Goal: Obtain resource: Download file/media

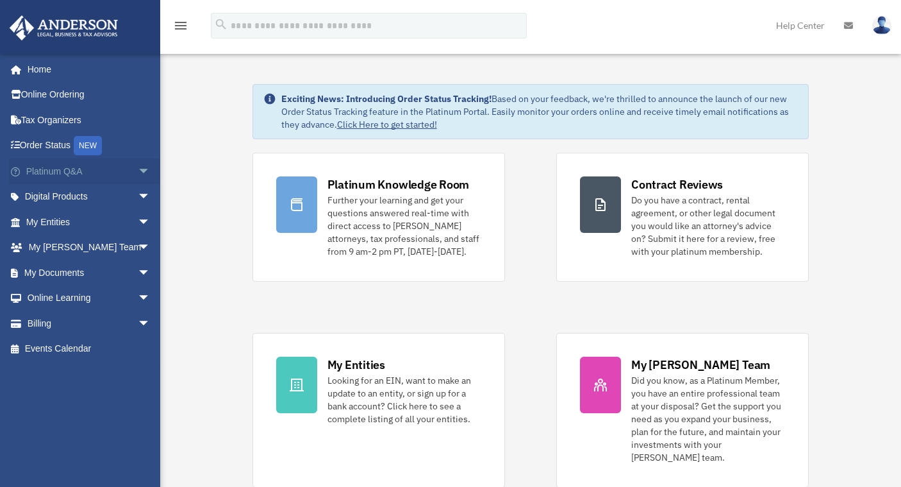
click at [138, 177] on span "arrow_drop_down" at bounding box center [151, 171] width 26 height 26
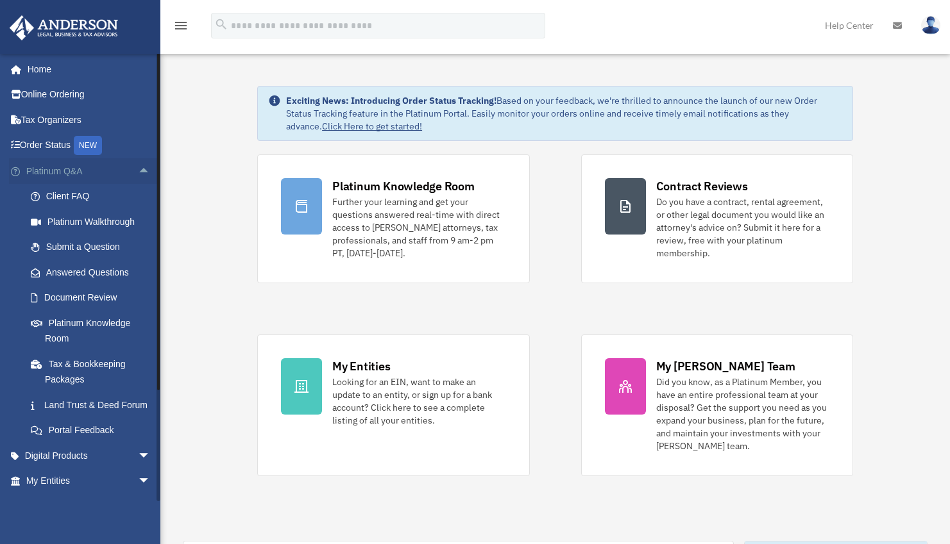
click at [138, 172] on span "arrow_drop_up" at bounding box center [151, 171] width 26 height 26
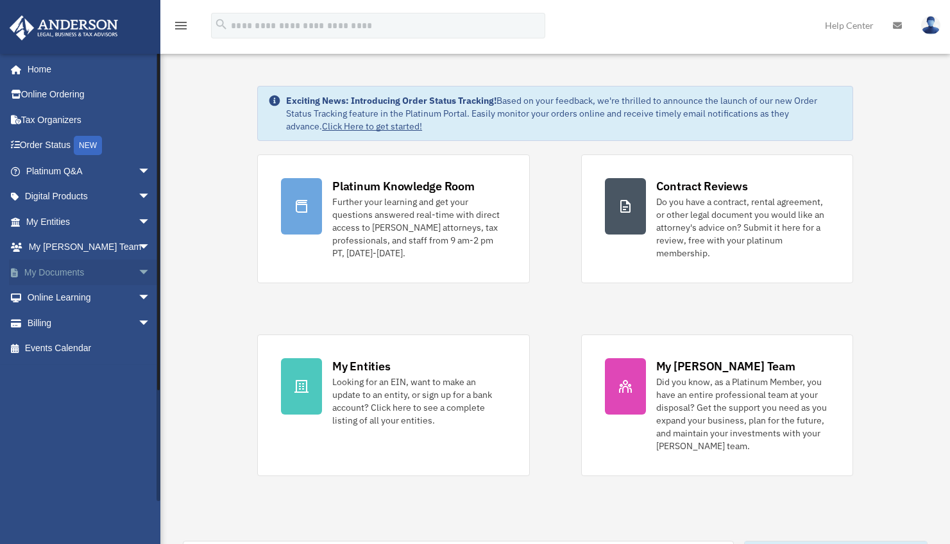
click at [138, 272] on span "arrow_drop_down" at bounding box center [151, 273] width 26 height 26
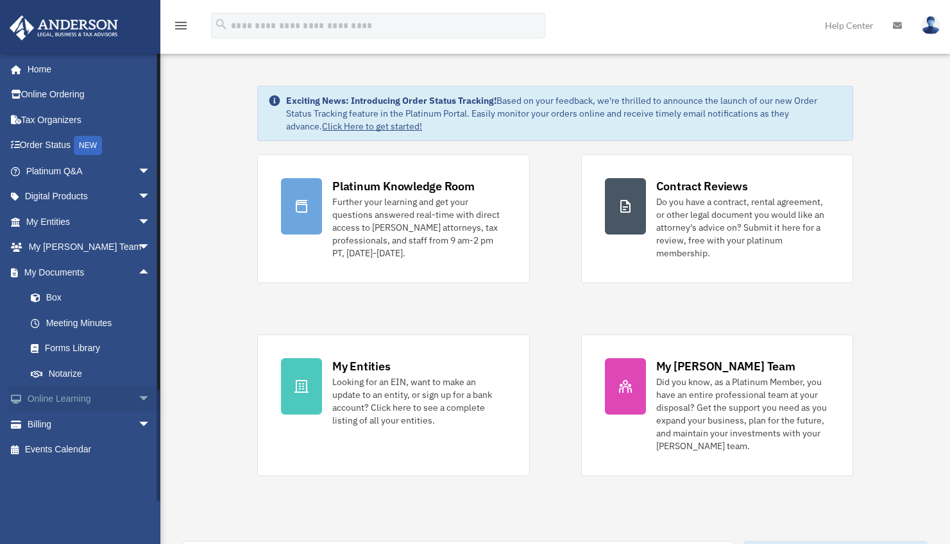
click at [138, 399] on span "arrow_drop_down" at bounding box center [151, 400] width 26 height 26
click at [138, 221] on span "arrow_drop_down" at bounding box center [151, 222] width 26 height 26
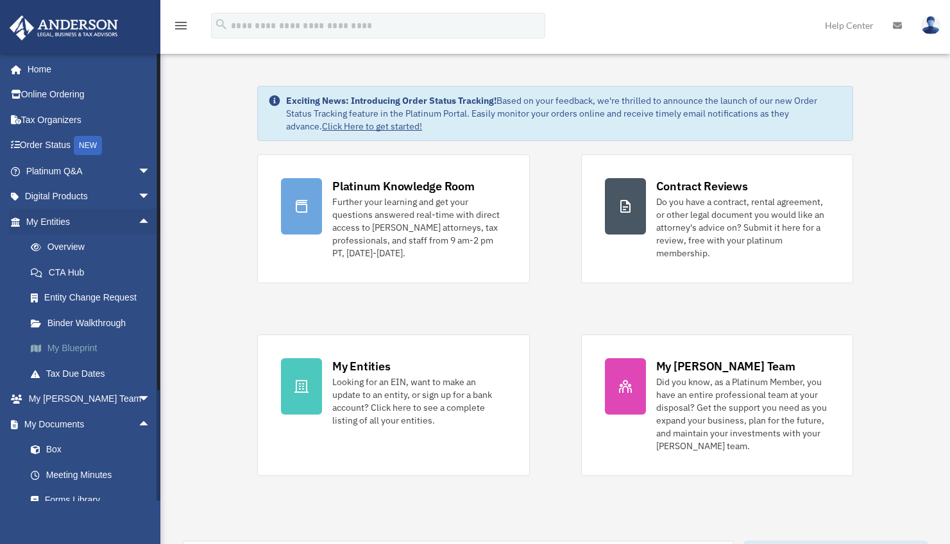
click at [85, 347] on link "My Blueprint" at bounding box center [94, 349] width 152 height 26
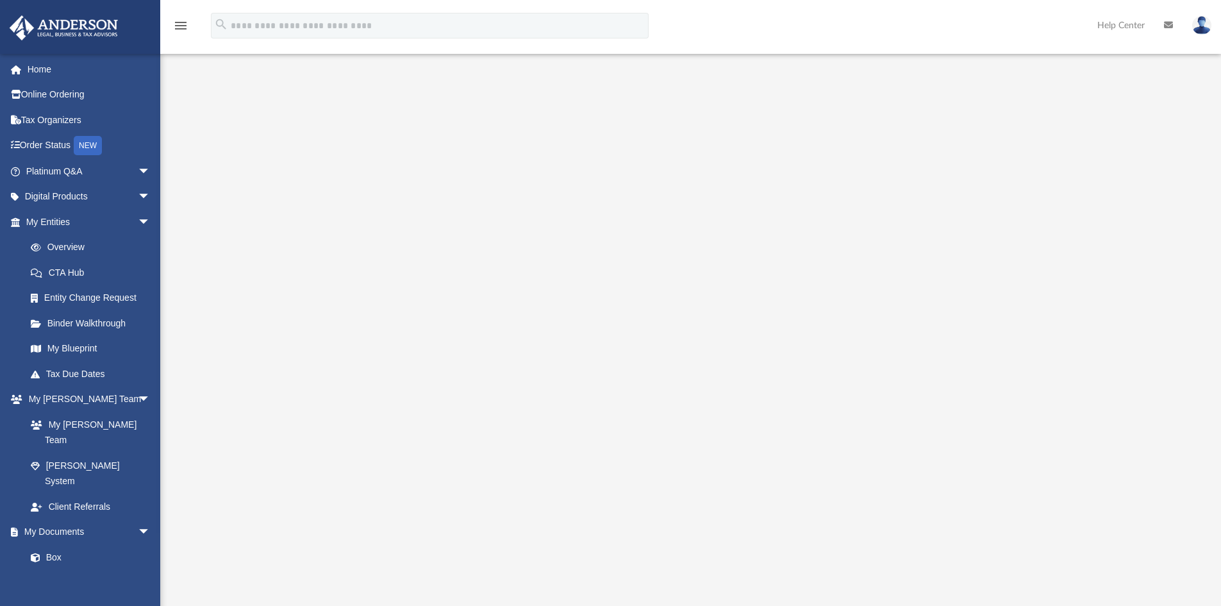
click at [958, 262] on div at bounding box center [690, 345] width 955 height 513
click at [138, 226] on span "arrow_drop_down" at bounding box center [151, 222] width 26 height 26
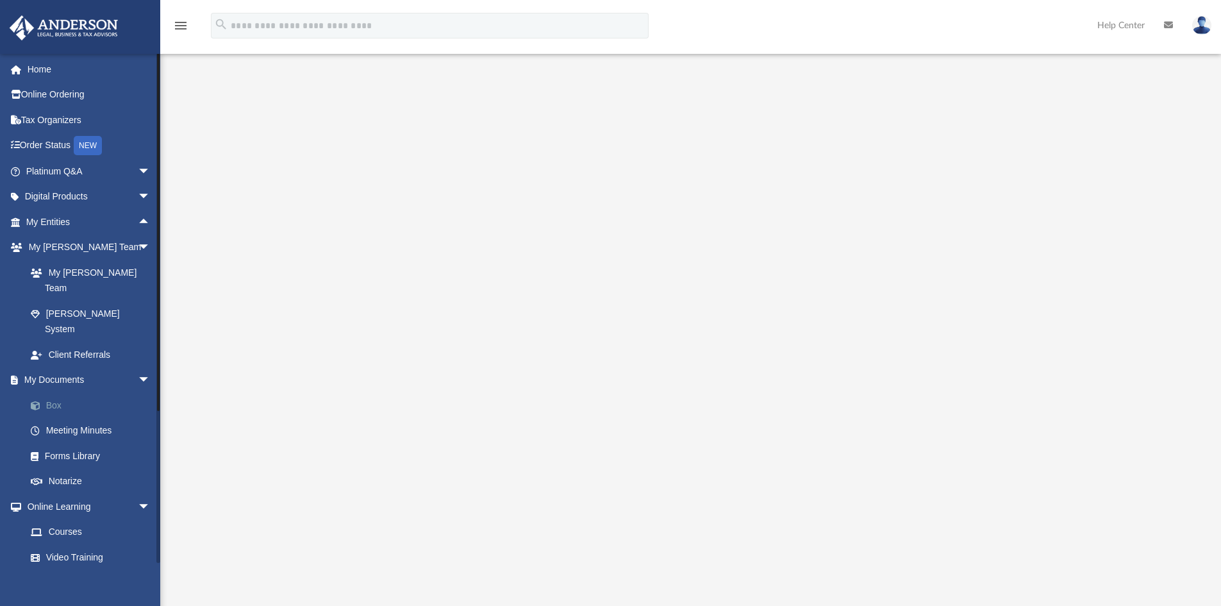
click at [58, 392] on link "Box" at bounding box center [94, 405] width 152 height 26
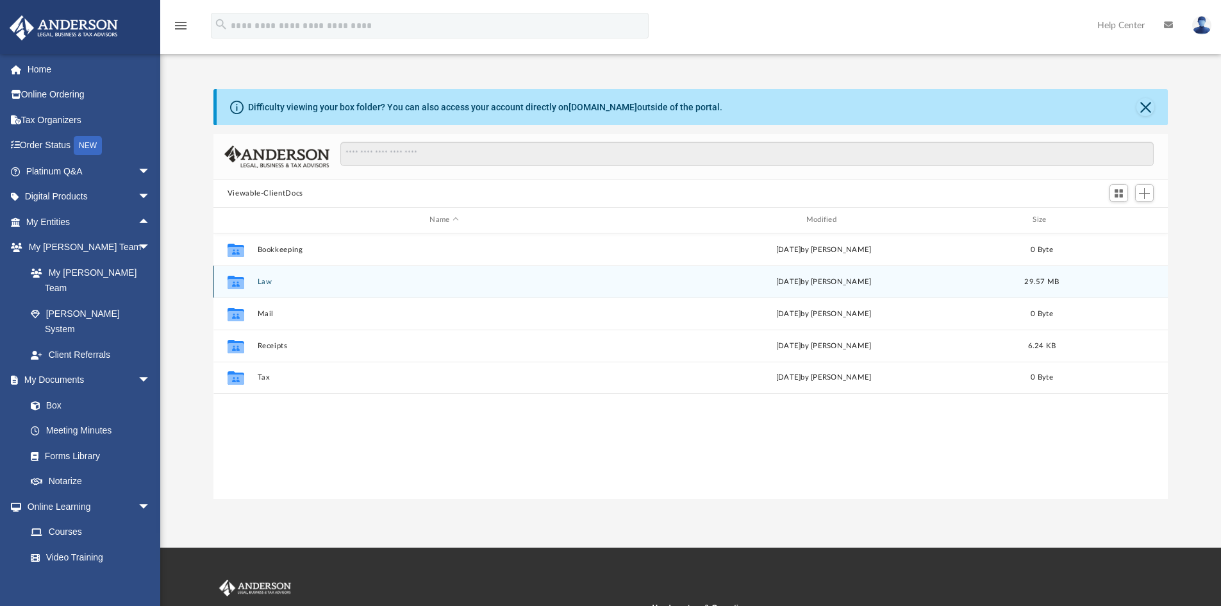
scroll to position [282, 945]
click at [251, 282] on div "Collaborated Folder" at bounding box center [236, 281] width 32 height 21
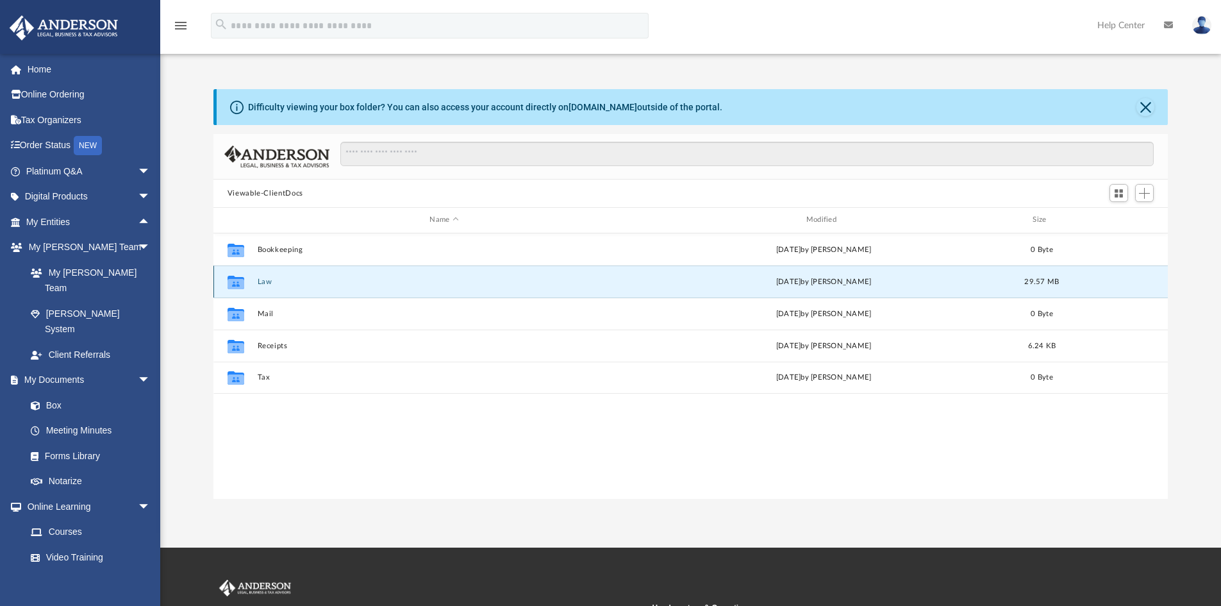
click at [262, 282] on button "Law" at bounding box center [444, 282] width 374 height 8
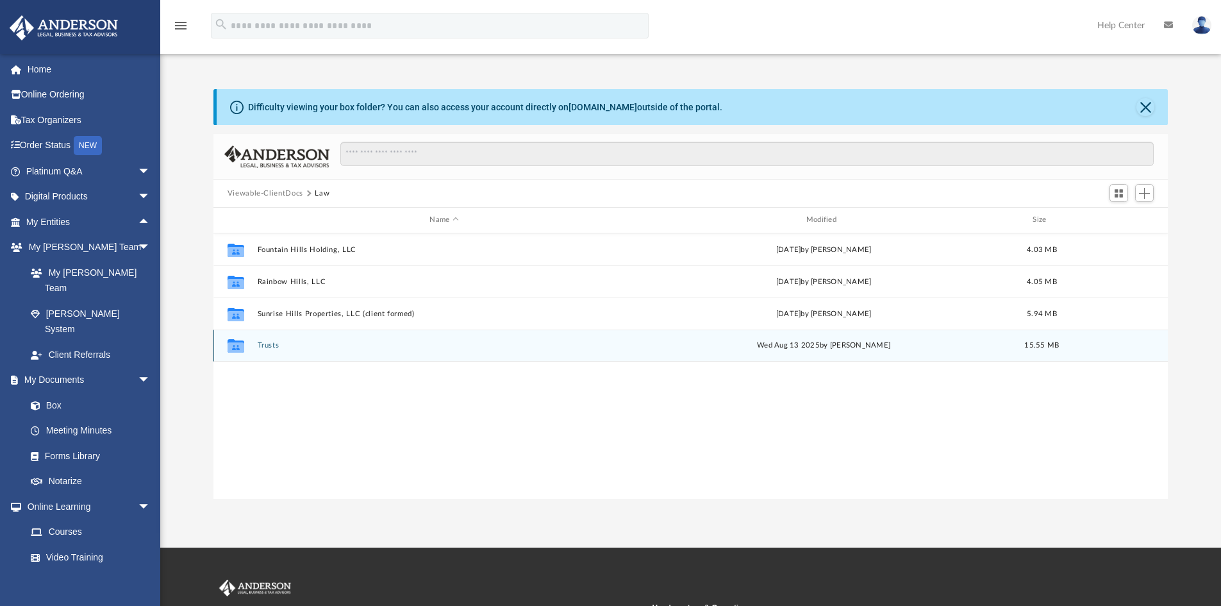
click at [270, 347] on button "Trusts" at bounding box center [444, 345] width 374 height 8
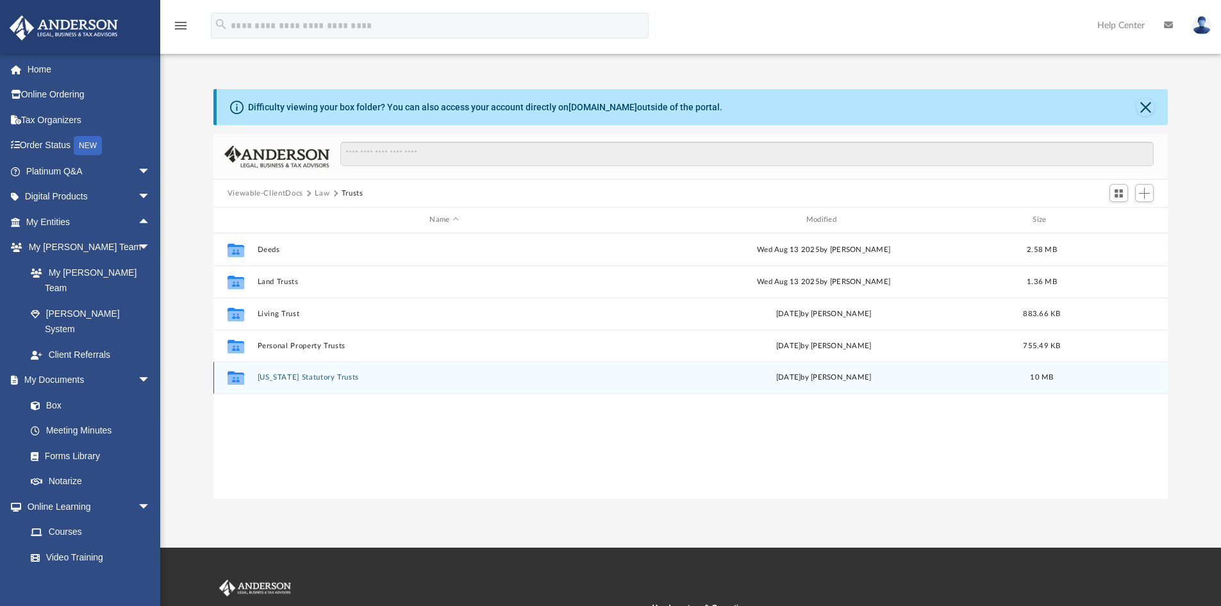
click at [333, 375] on button "[US_STATE] Statutory Trusts" at bounding box center [444, 377] width 374 height 8
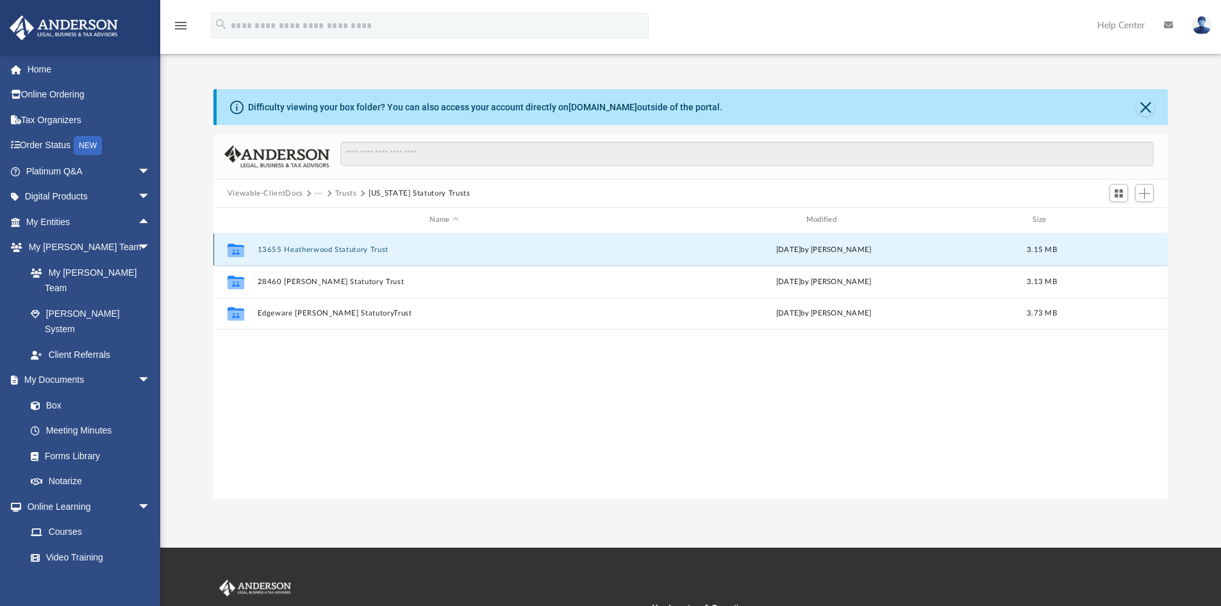
click at [333, 249] on button "13655 Heatherwood Statutory Trust" at bounding box center [444, 250] width 374 height 8
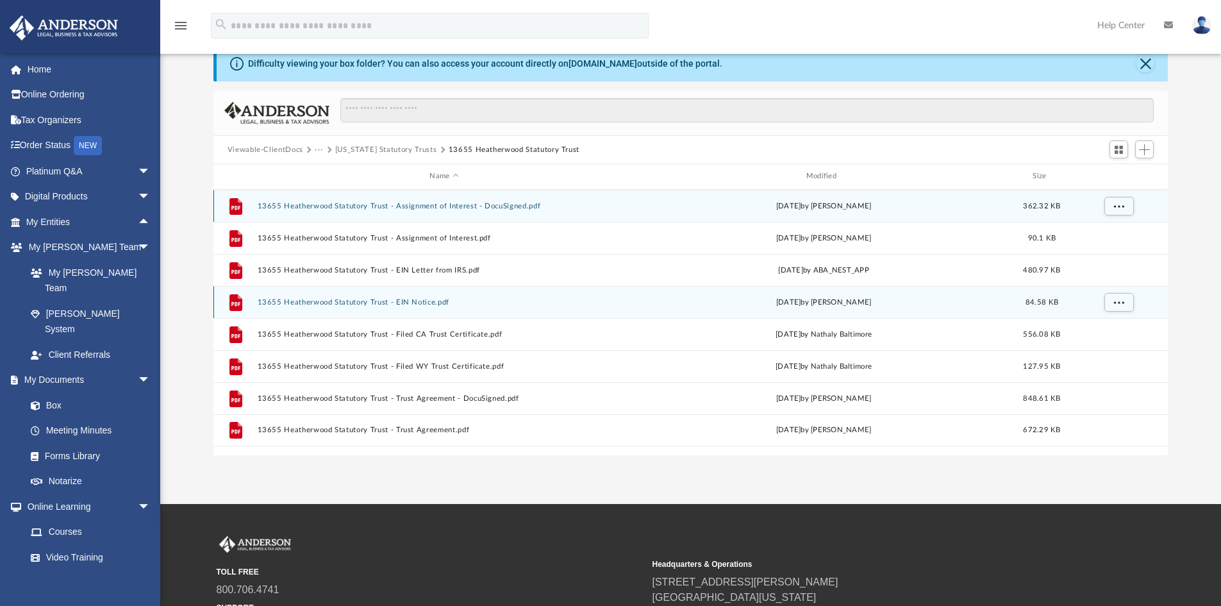
scroll to position [64, 0]
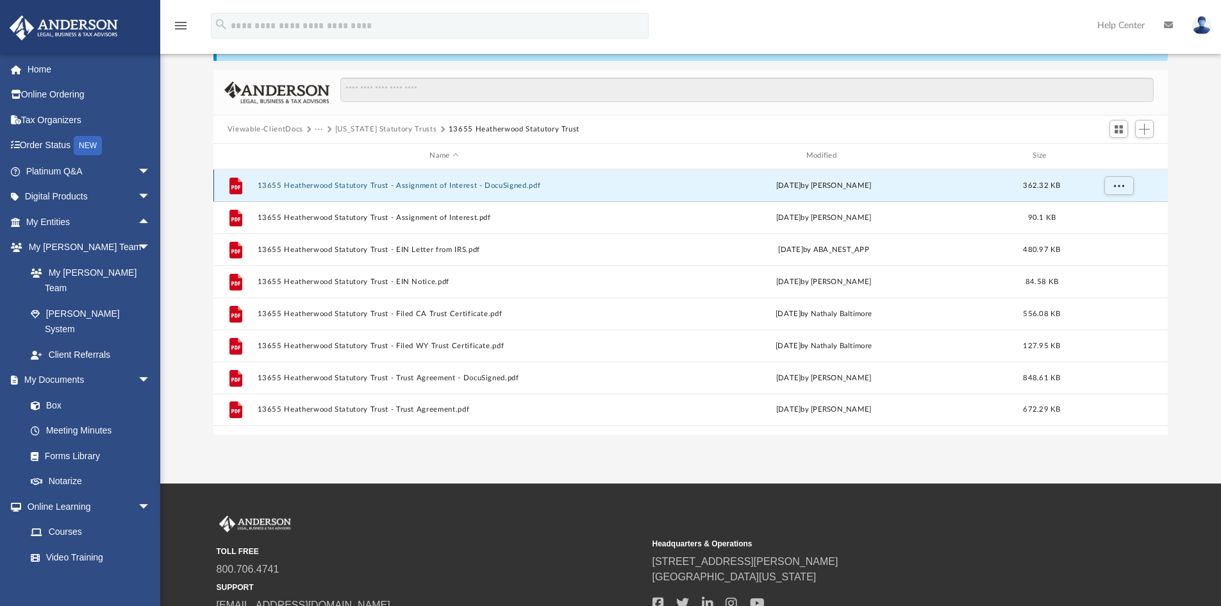
click at [473, 187] on button "13655 Heatherwood Statutory Trust - Assignment of Interest - DocuSigned.pdf" at bounding box center [444, 185] width 374 height 8
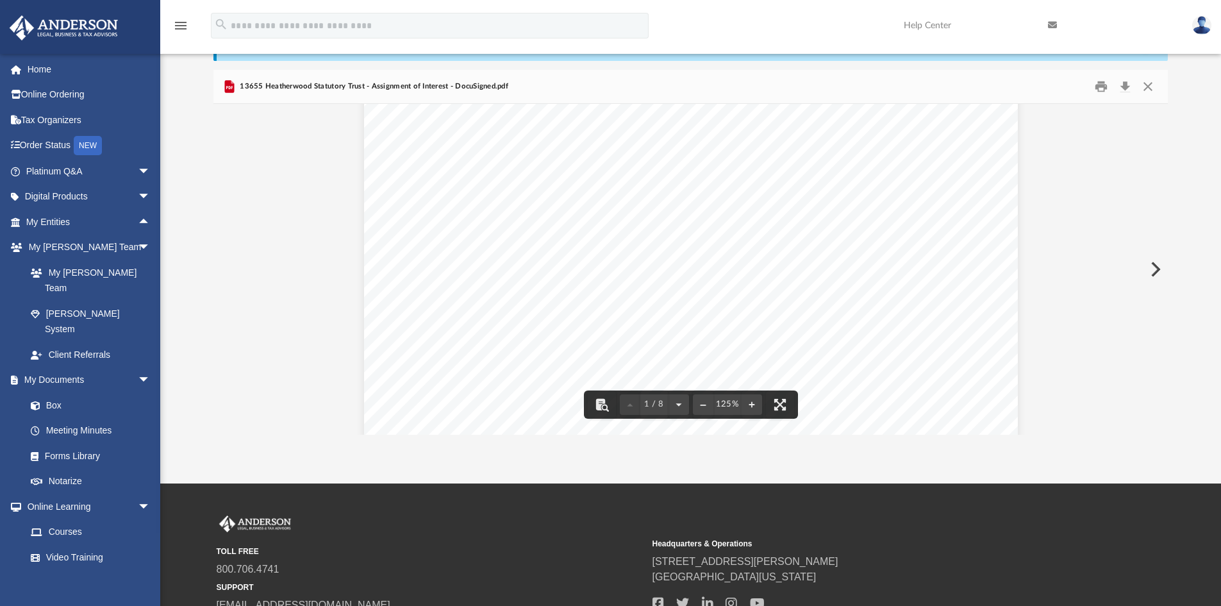
scroll to position [0, 0]
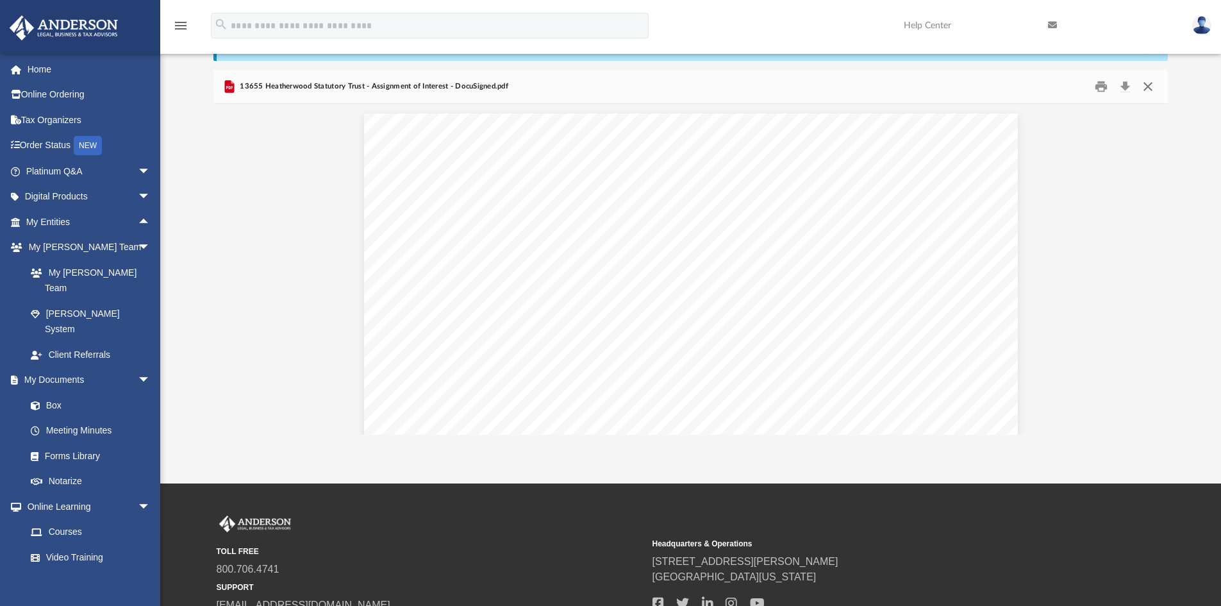
click at [958, 87] on button "Close" at bounding box center [1148, 87] width 23 height 20
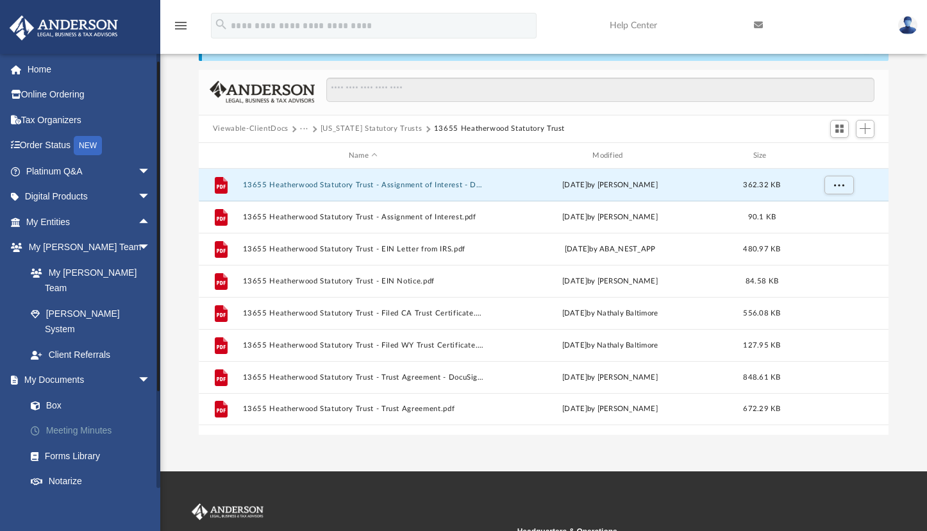
scroll to position [128, 0]
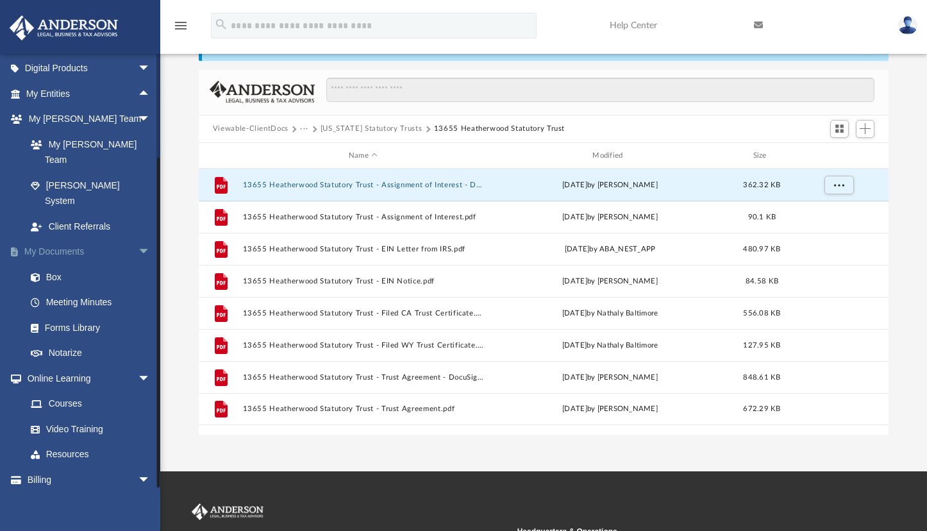
click at [138, 239] on span "arrow_drop_down" at bounding box center [151, 252] width 26 height 26
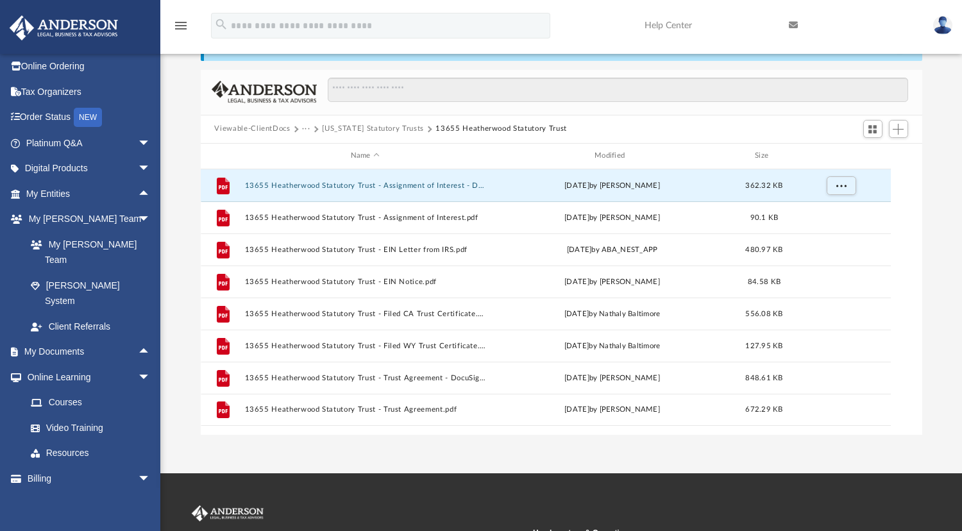
scroll to position [282, 712]
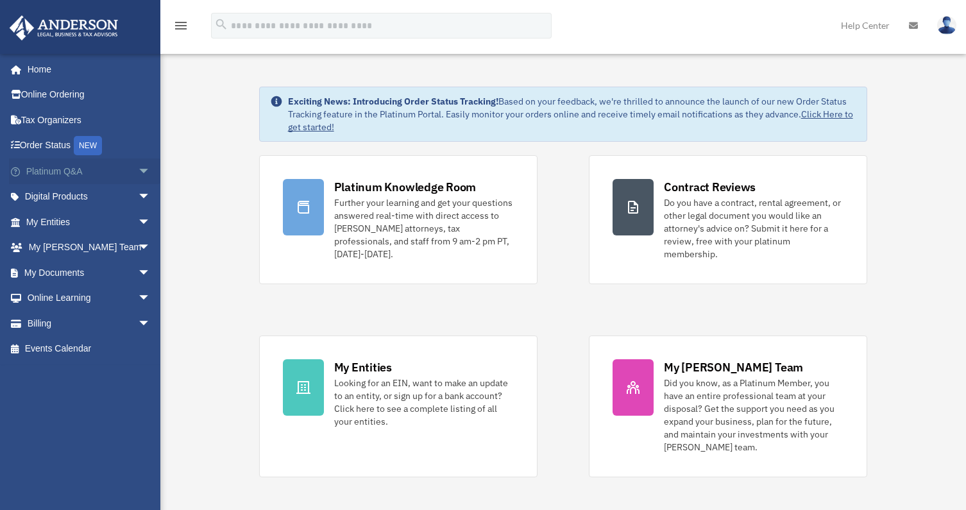
click at [138, 169] on span "arrow_drop_down" at bounding box center [151, 171] width 26 height 26
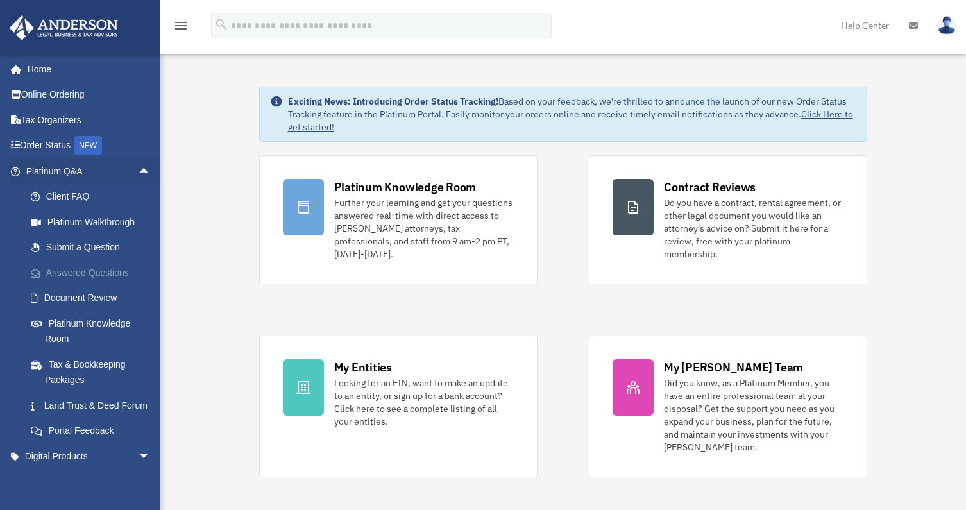
scroll to position [64, 0]
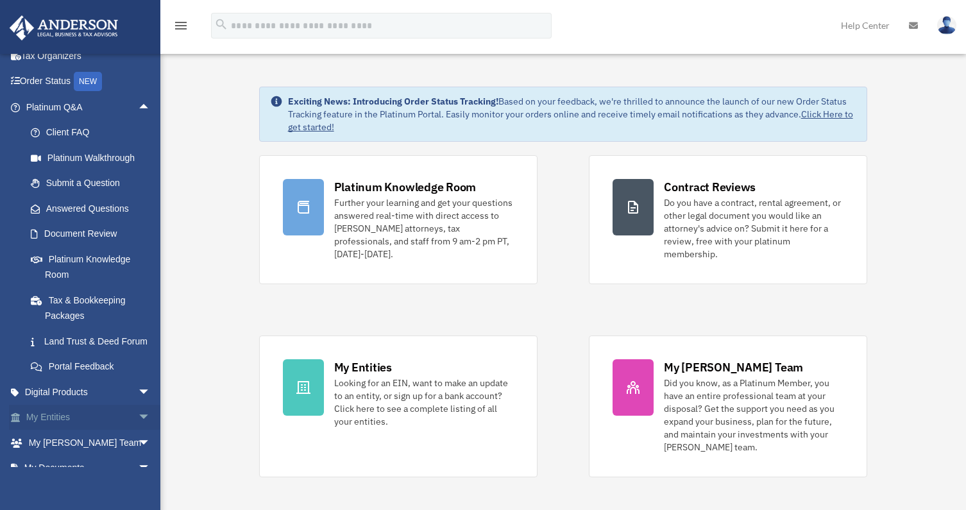
click at [138, 431] on span "arrow_drop_down" at bounding box center [151, 418] width 26 height 26
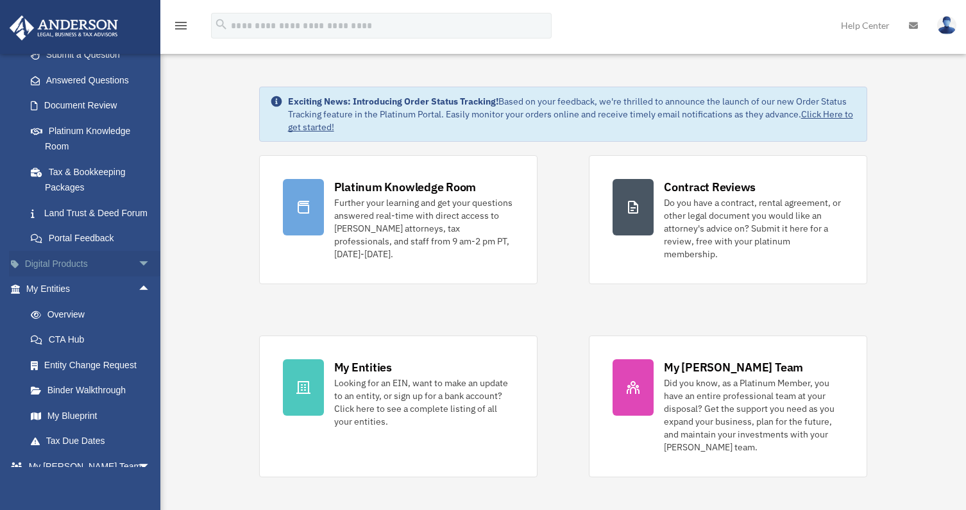
click at [138, 277] on span "arrow_drop_down" at bounding box center [151, 264] width 26 height 26
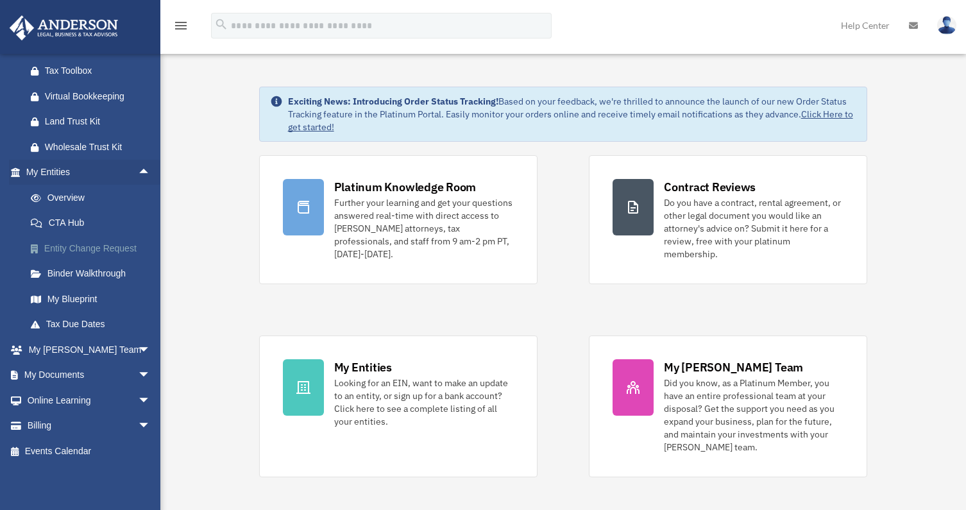
scroll to position [426, 0]
click at [138, 373] on span "arrow_drop_down" at bounding box center [151, 375] width 26 height 26
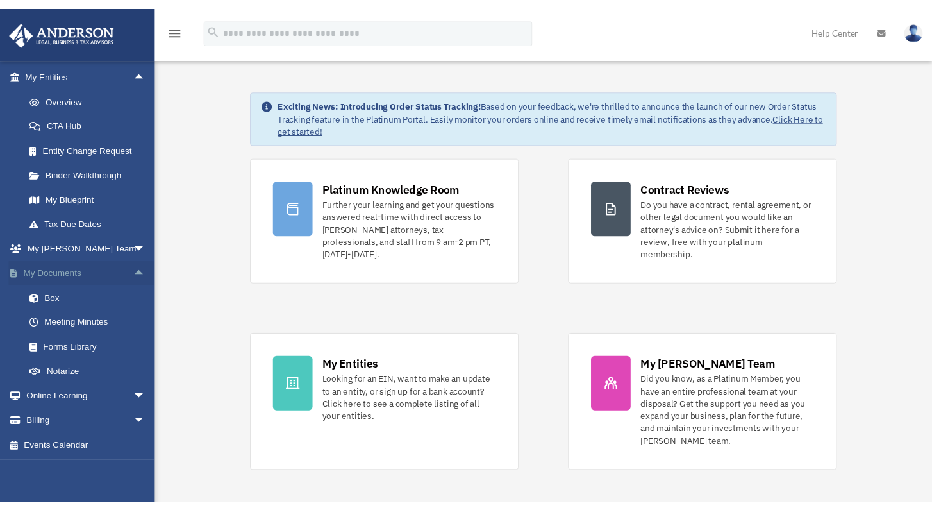
scroll to position [527, 0]
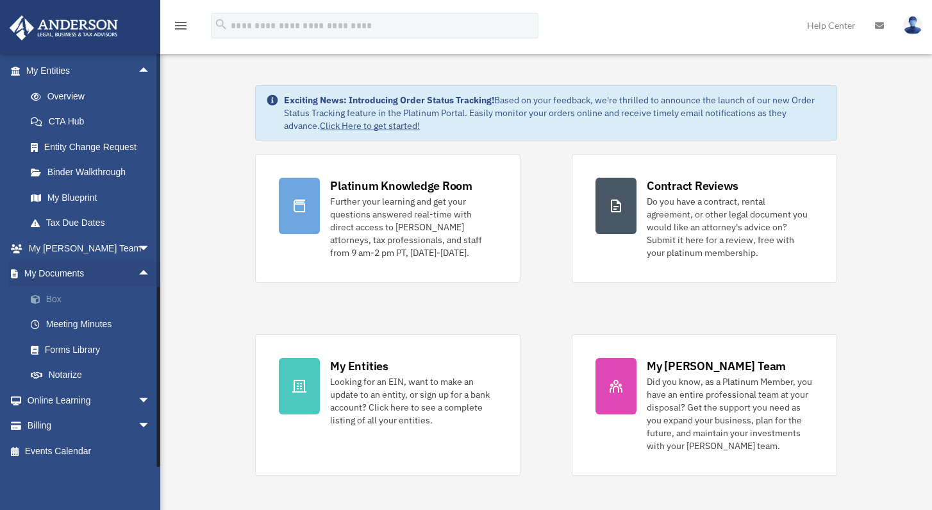
click at [56, 297] on link "Box" at bounding box center [94, 299] width 152 height 26
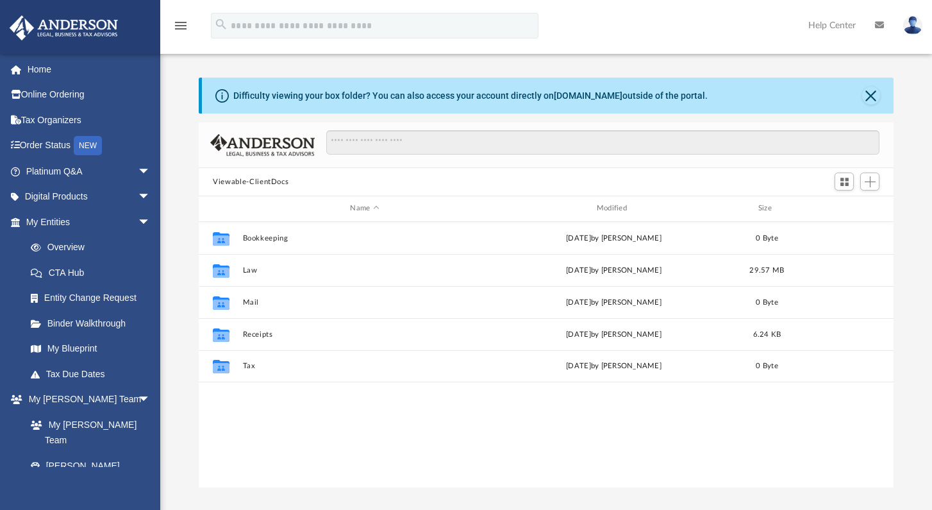
scroll to position [282, 685]
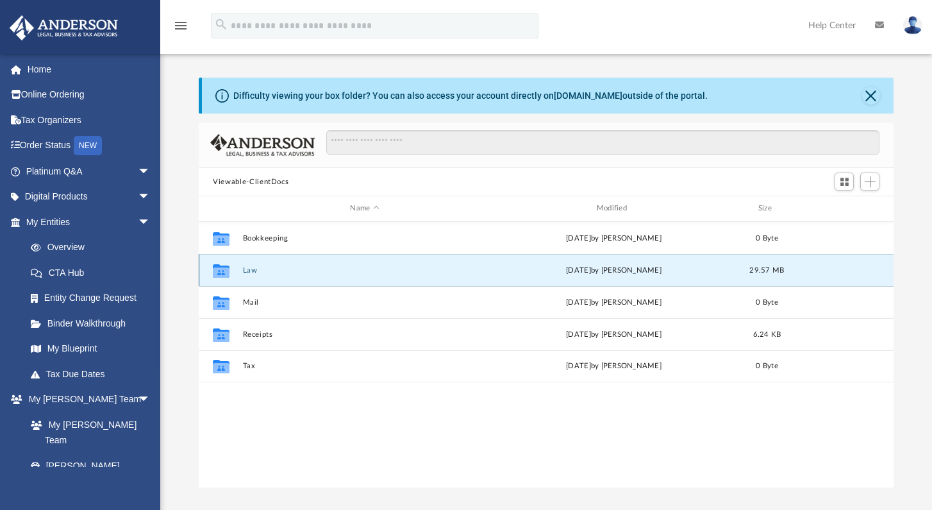
click at [253, 271] on button "Law" at bounding box center [365, 270] width 244 height 8
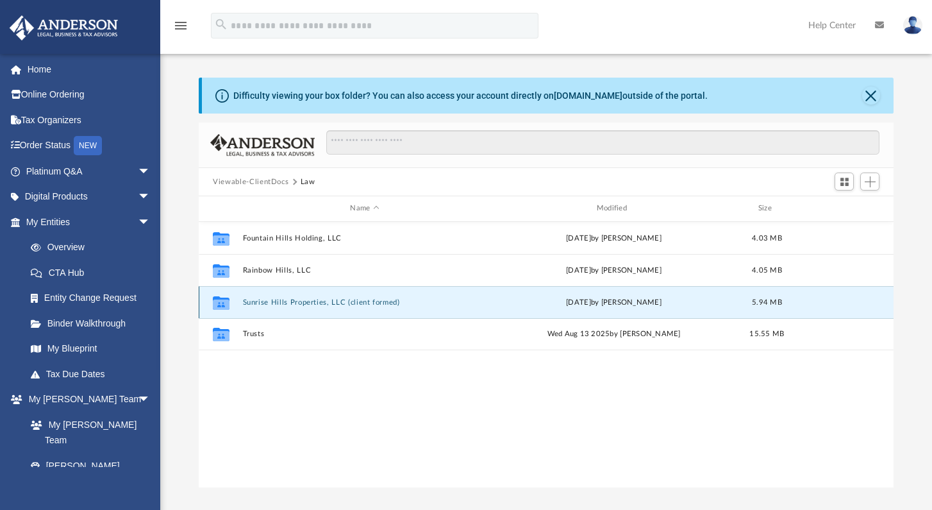
click at [351, 304] on button "Sunrise Hills Properties, LLC (client formed)" at bounding box center [365, 302] width 244 height 8
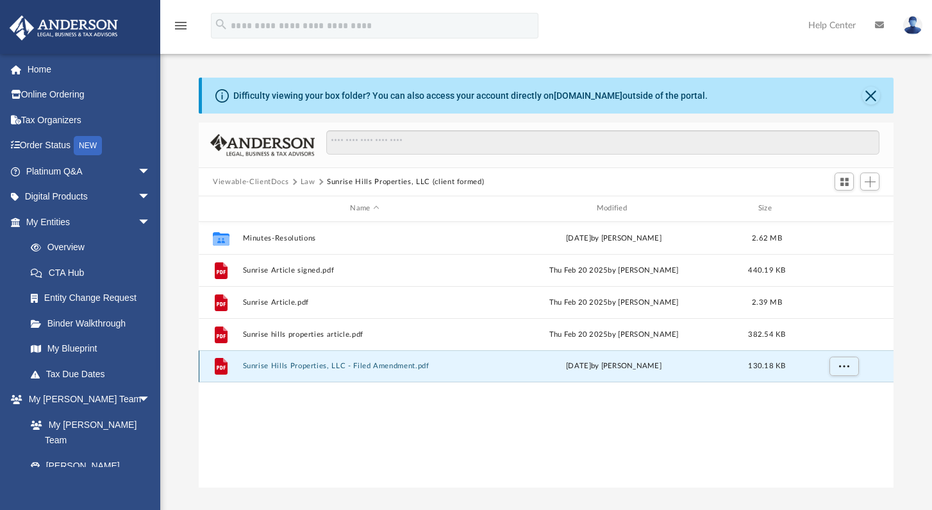
click at [363, 364] on button "Sunrise Hills Properties, LLC - Filed Amendment.pdf" at bounding box center [365, 366] width 244 height 8
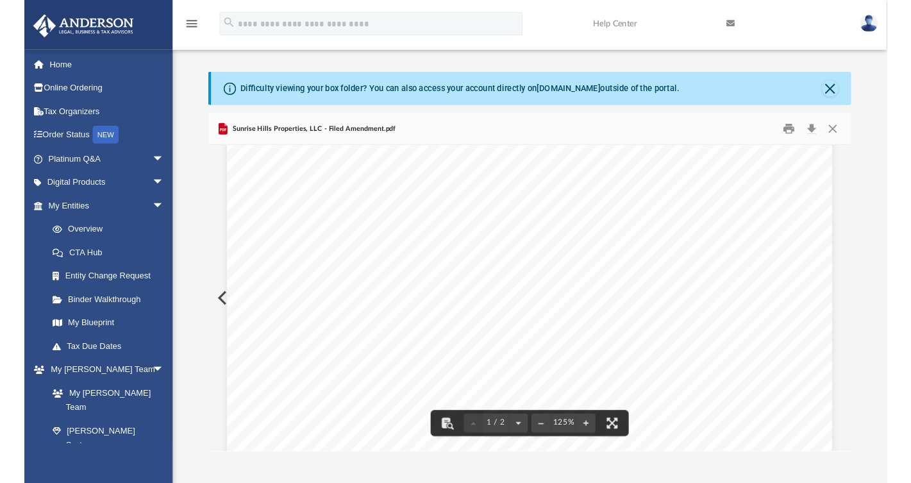
scroll to position [128, 0]
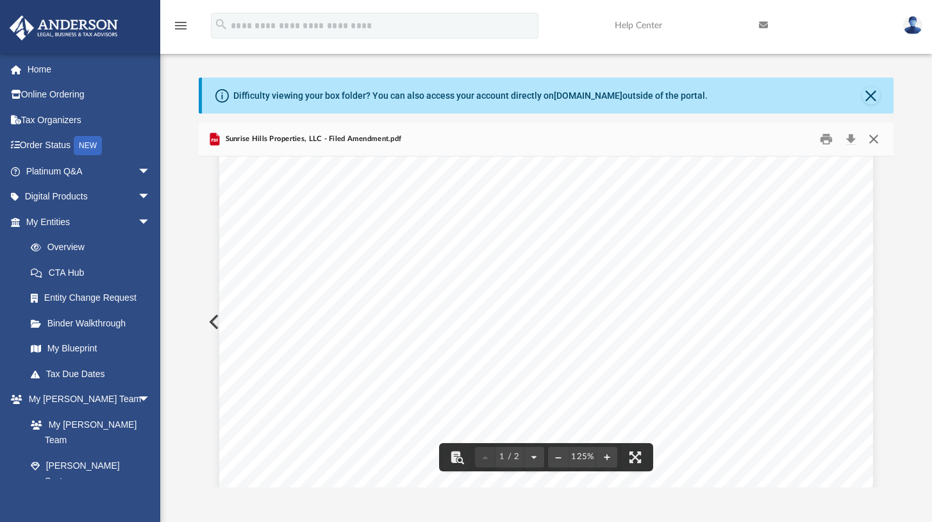
click at [876, 136] on button "Close" at bounding box center [873, 140] width 23 height 20
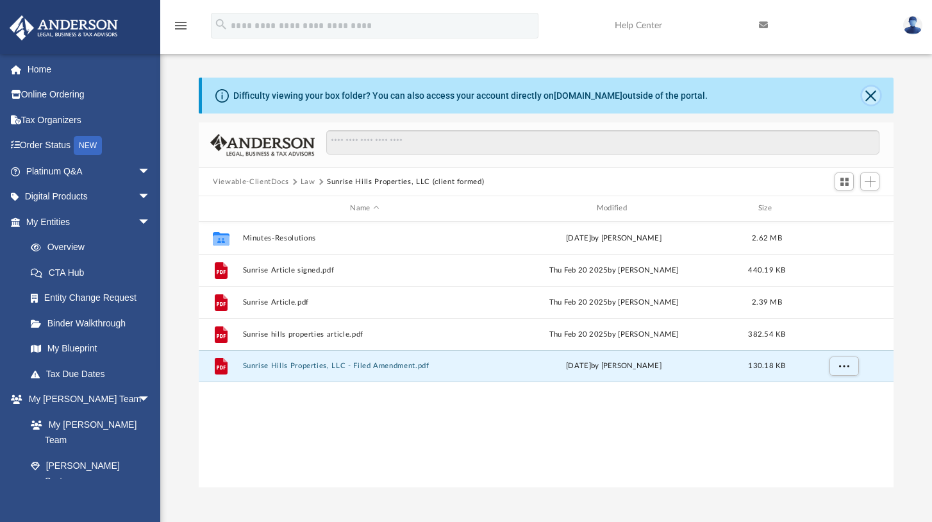
click at [873, 97] on button "Close" at bounding box center [871, 96] width 18 height 18
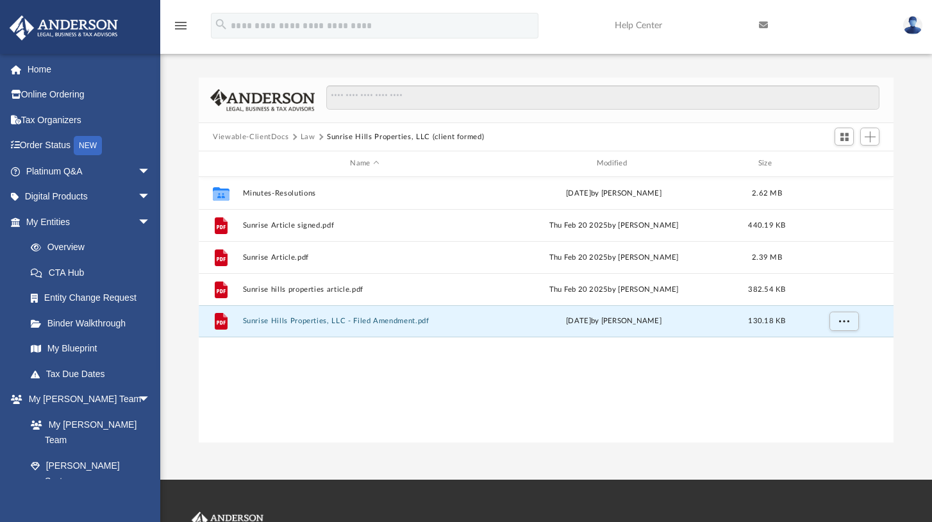
click at [362, 362] on div "Collaborated Folder Minutes-Resolutions [DATE] by [PERSON_NAME] 2.62 MB File Su…" at bounding box center [546, 309] width 695 height 265
click at [303, 134] on button "Law" at bounding box center [308, 137] width 15 height 12
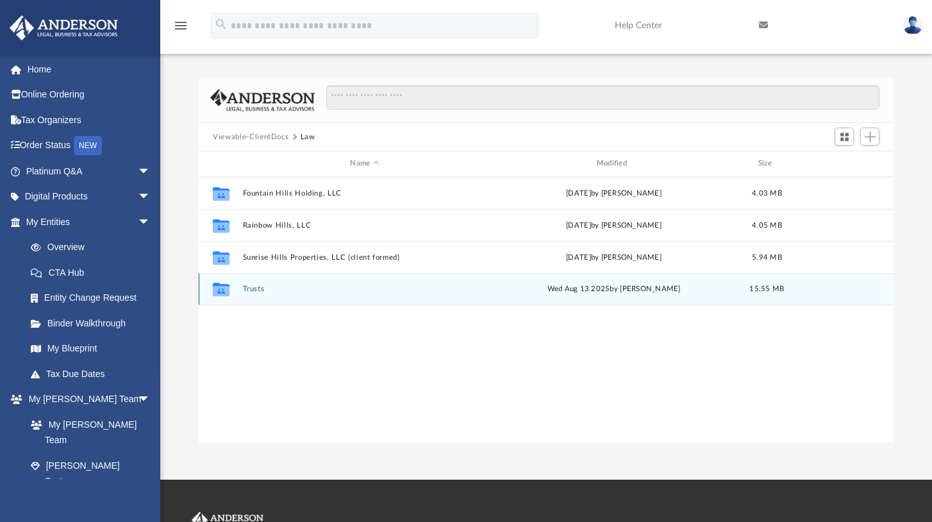
click at [251, 289] on button "Trusts" at bounding box center [365, 289] width 244 height 8
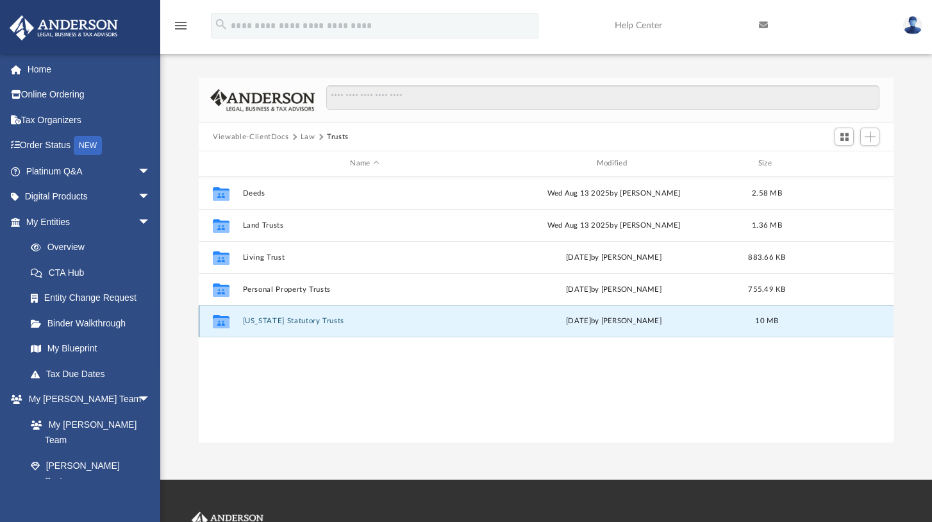
click at [287, 321] on button "[US_STATE] Statutory Trusts" at bounding box center [365, 321] width 244 height 8
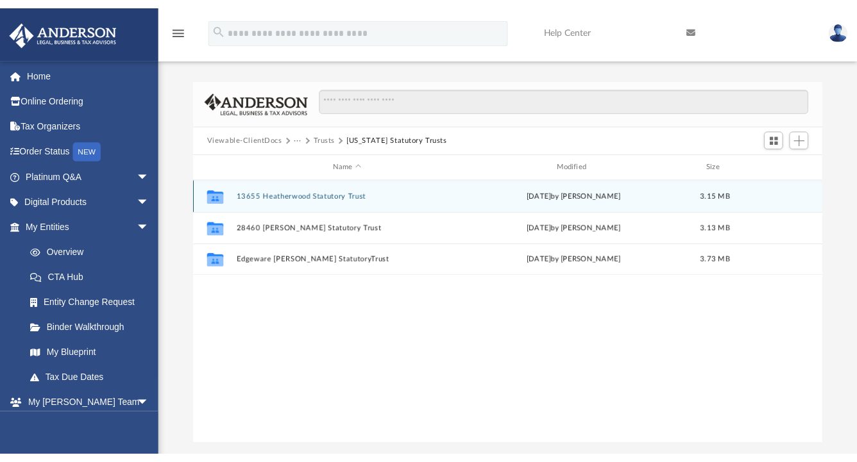
scroll to position [282, 617]
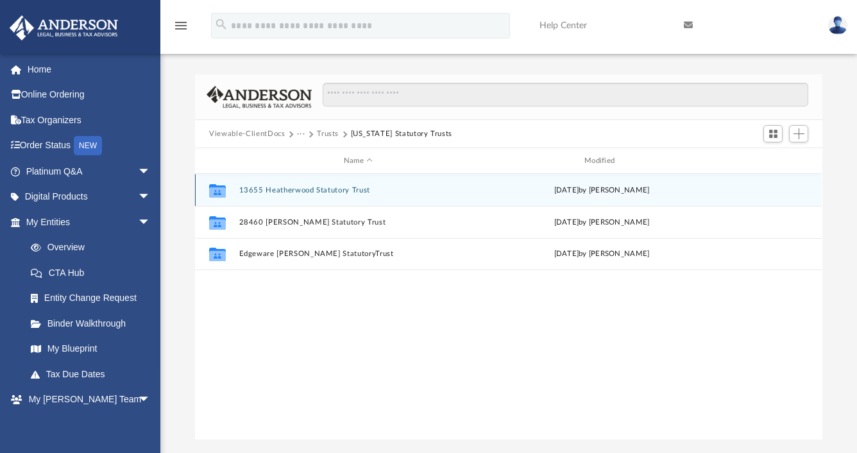
click at [422, 198] on div "Collaborated Folder [STREET_ADDRESS] Trust [DATE] by [PERSON_NAME]" at bounding box center [508, 190] width 626 height 32
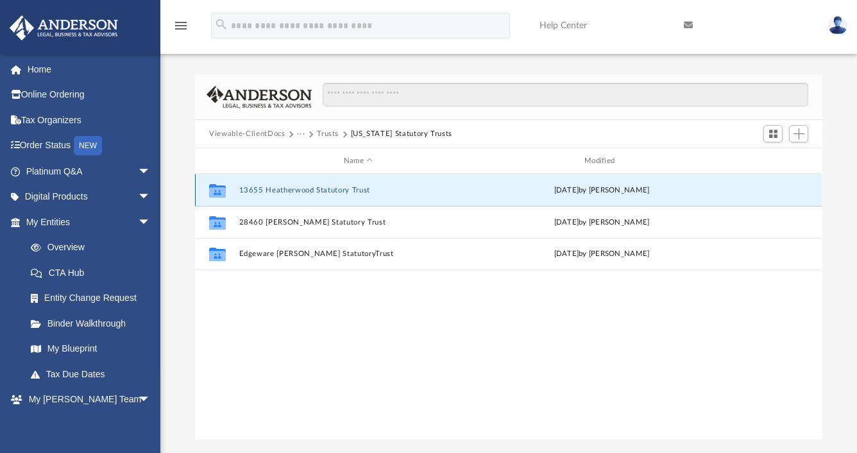
click at [253, 191] on button "13655 Heatherwood Statutory Trust" at bounding box center [358, 190] width 238 height 8
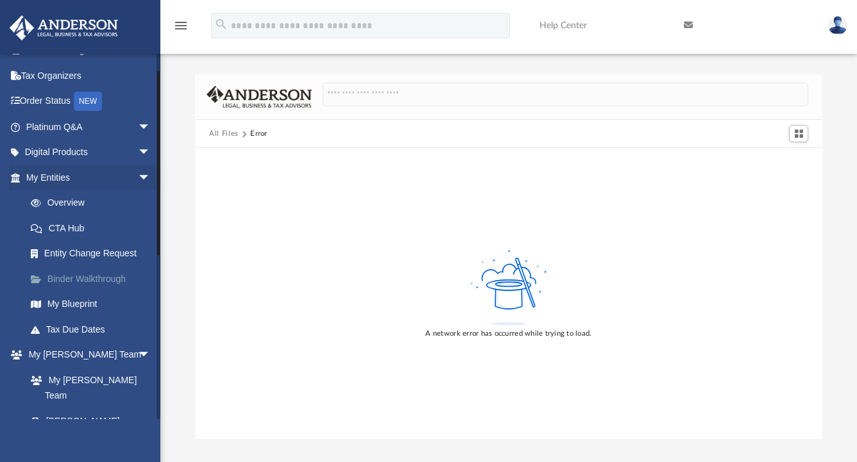
scroll to position [64, 0]
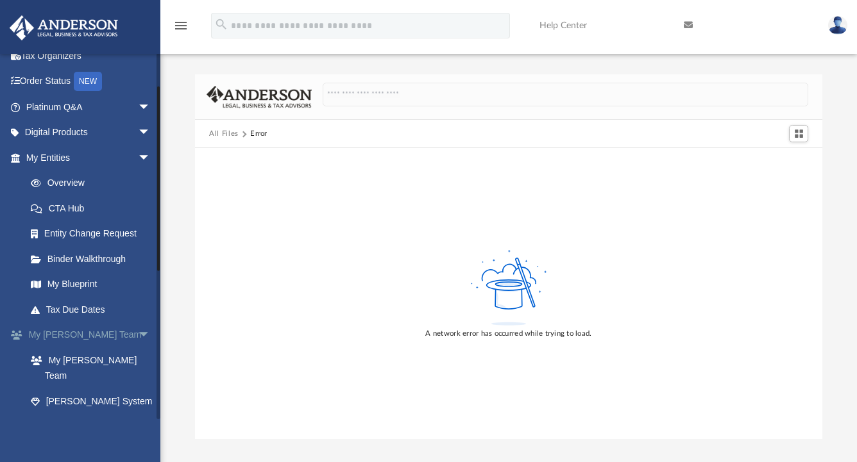
click at [138, 335] on span "arrow_drop_down" at bounding box center [151, 335] width 26 height 26
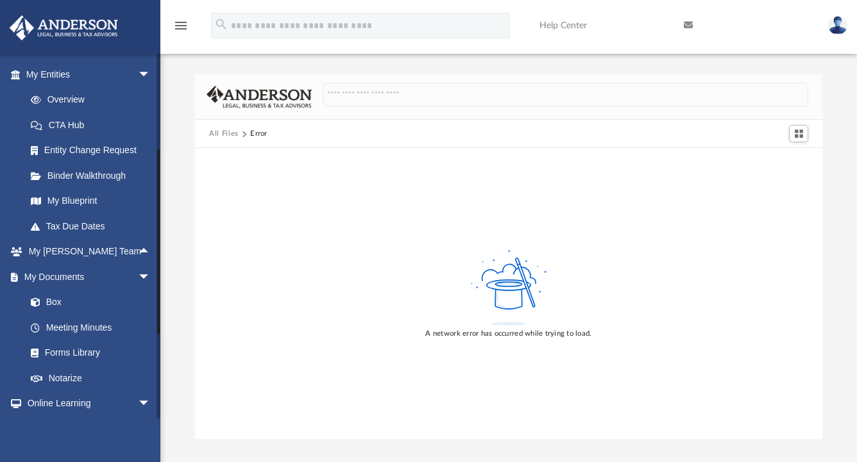
scroll to position [146, 0]
click at [138, 72] on span "arrow_drop_down" at bounding box center [151, 76] width 26 height 26
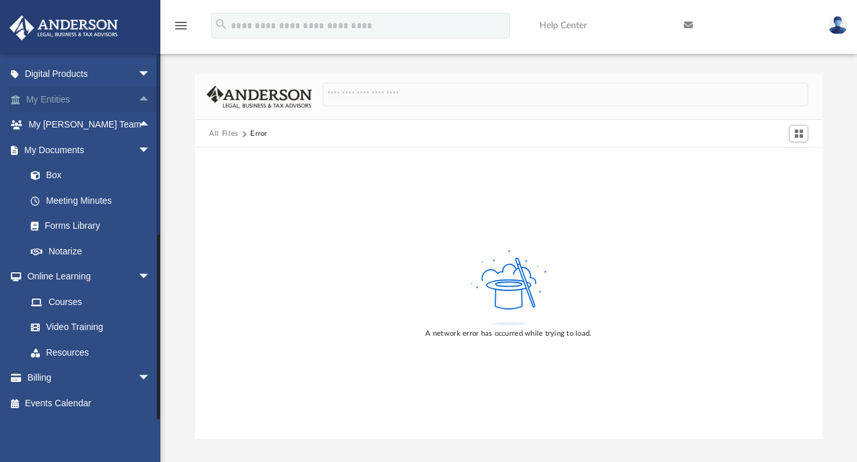
scroll to position [122, 0]
click at [138, 279] on span "arrow_drop_down" at bounding box center [151, 277] width 26 height 26
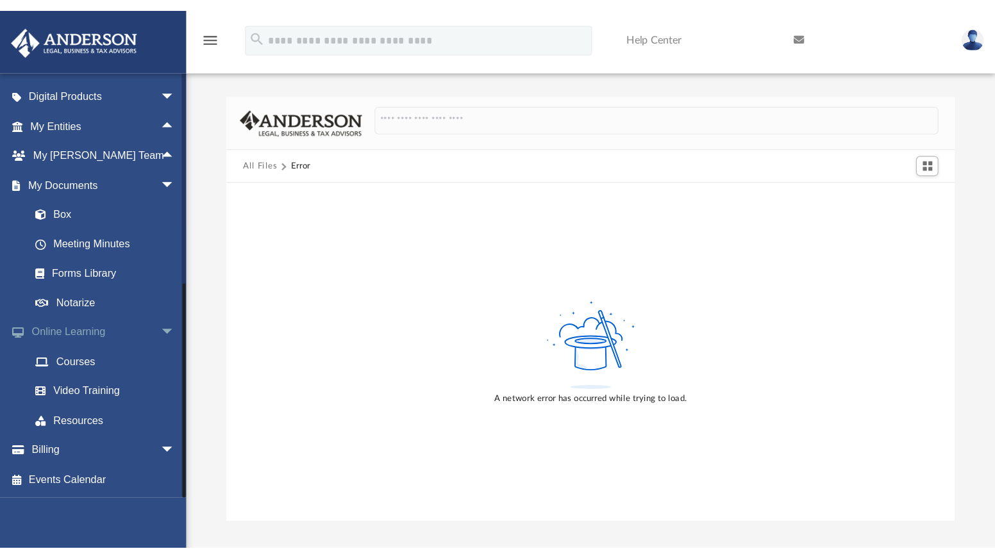
scroll to position [46, 0]
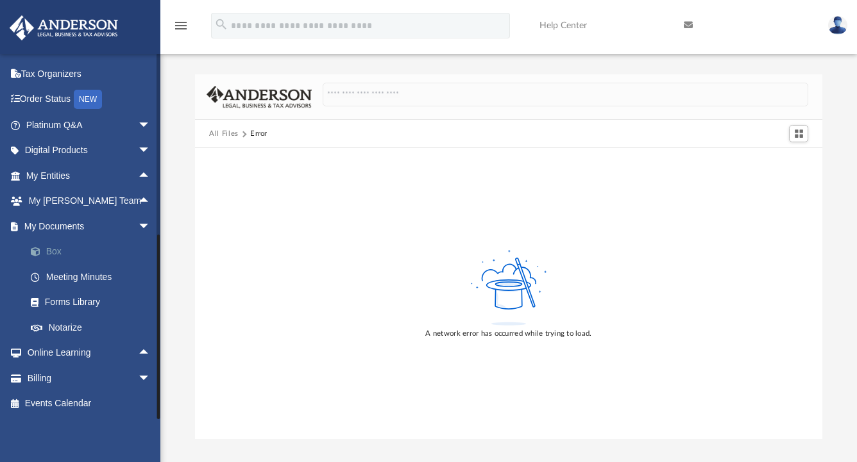
click at [54, 250] on link "Box" at bounding box center [94, 252] width 152 height 26
click at [45, 252] on span at bounding box center [42, 251] width 8 height 9
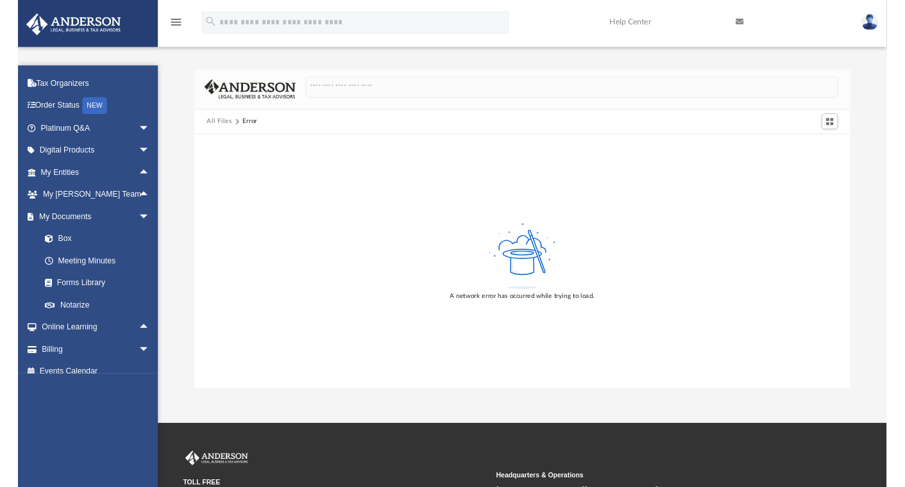
scroll to position [0, 0]
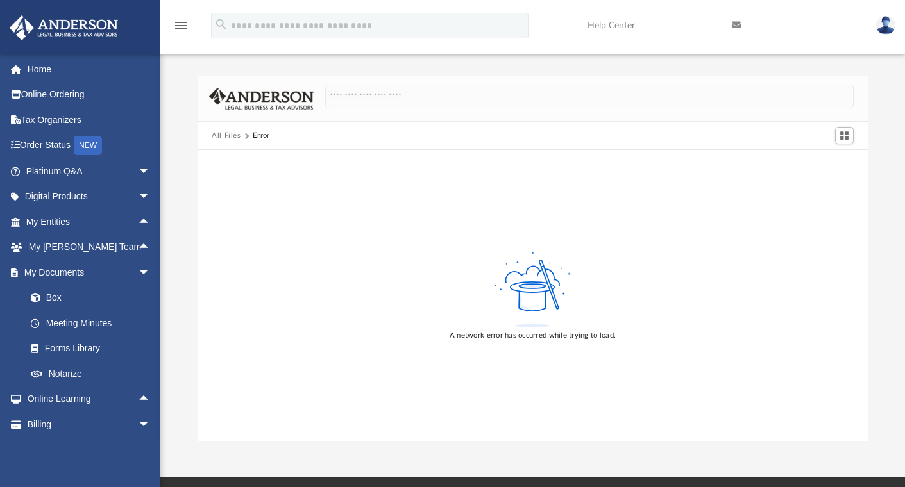
click at [882, 21] on img at bounding box center [885, 25] width 19 height 19
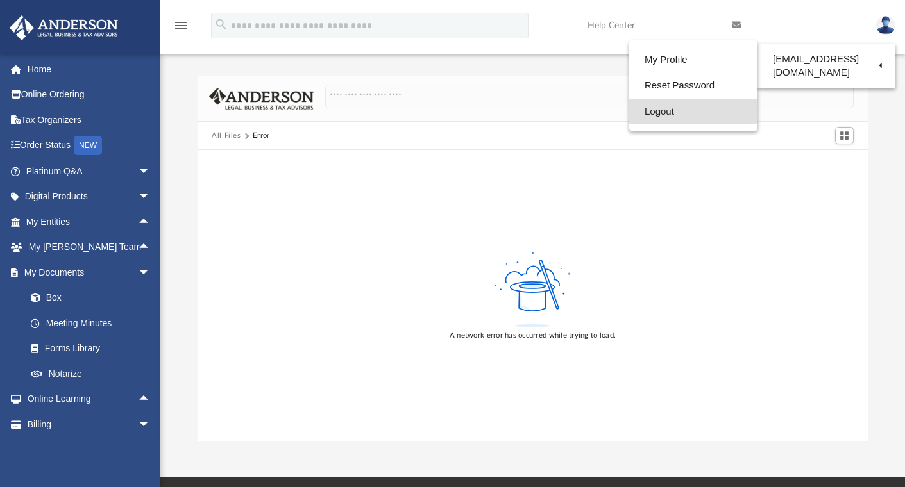
click at [650, 118] on link "Logout" at bounding box center [693, 112] width 128 height 26
